Goal: Transaction & Acquisition: Purchase product/service

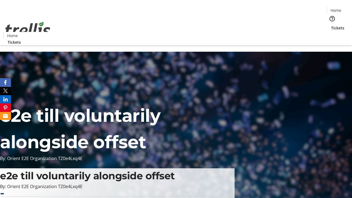
click at [331, 25] on span "Tickets" at bounding box center [337, 28] width 13 height 6
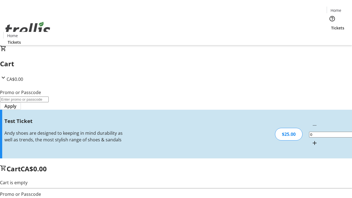
click at [311, 140] on mat-icon "Increment by one" at bounding box center [314, 143] width 7 height 7
type input "1"
